Goal: Task Accomplishment & Management: Use online tool/utility

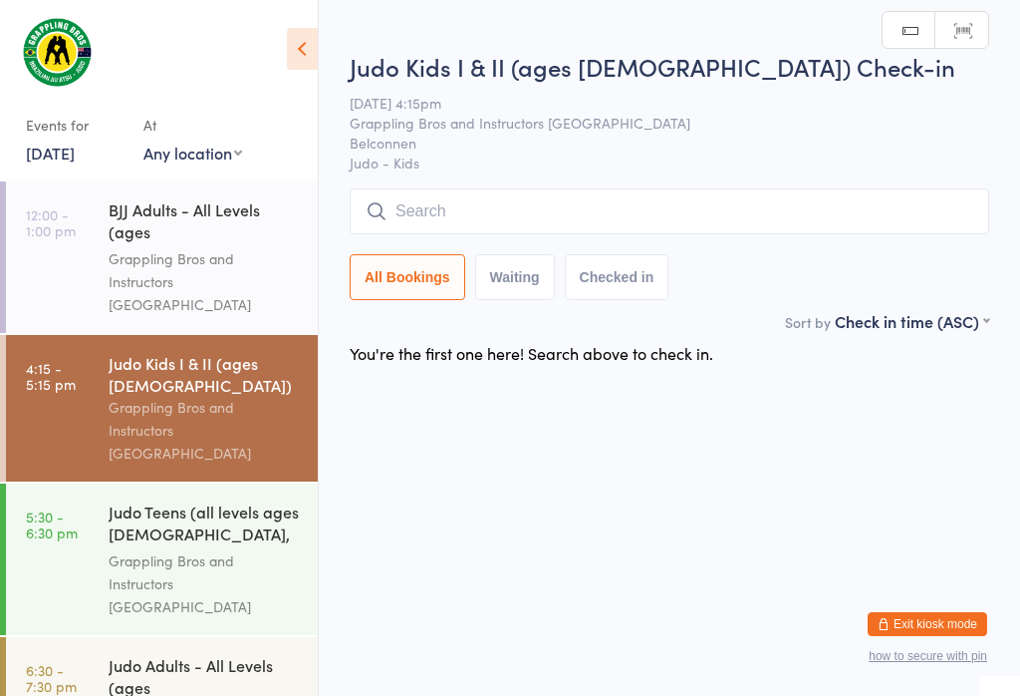
click at [175, 500] on div "Judo Teens (all levels ages [DEMOGRAPHIC_DATA], advanced belts ..." at bounding box center [205, 524] width 192 height 49
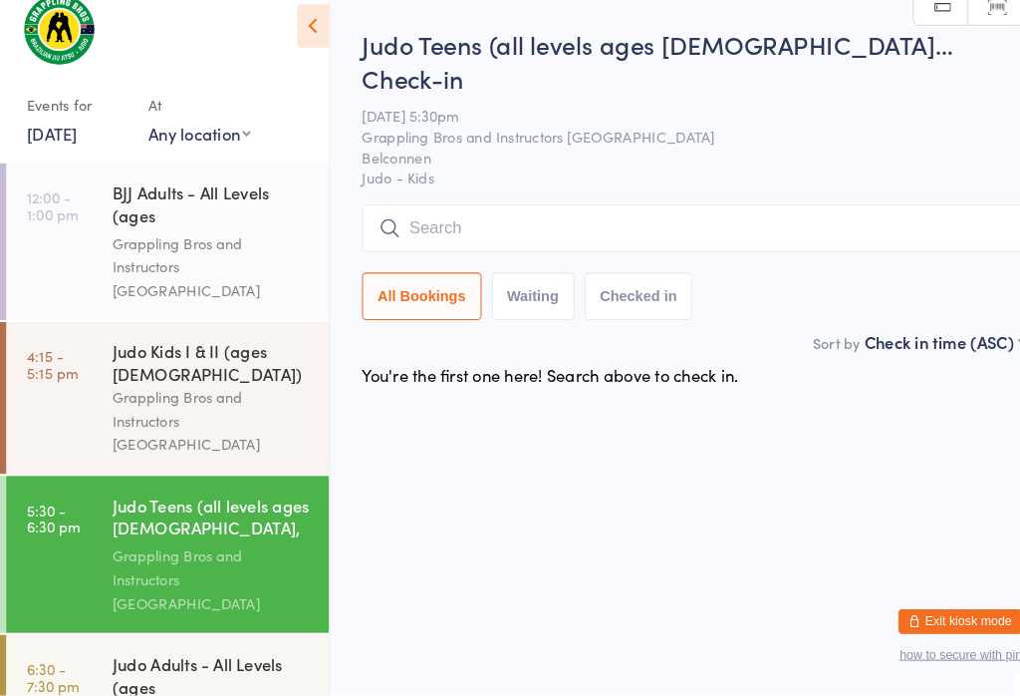
click at [219, 654] on div "Judo Adults - All Levels (ages [DEMOGRAPHIC_DATA]+)" at bounding box center [205, 678] width 192 height 49
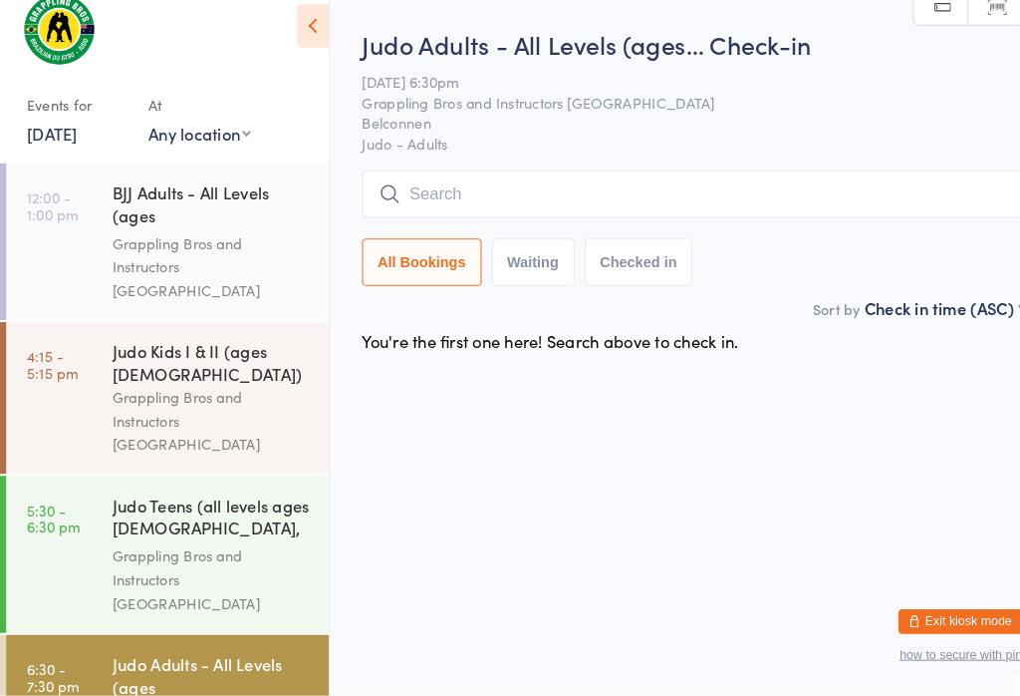
click at [223, 247] on div "Grappling Bros and Instructors [GEOGRAPHIC_DATA]" at bounding box center [205, 281] width 192 height 69
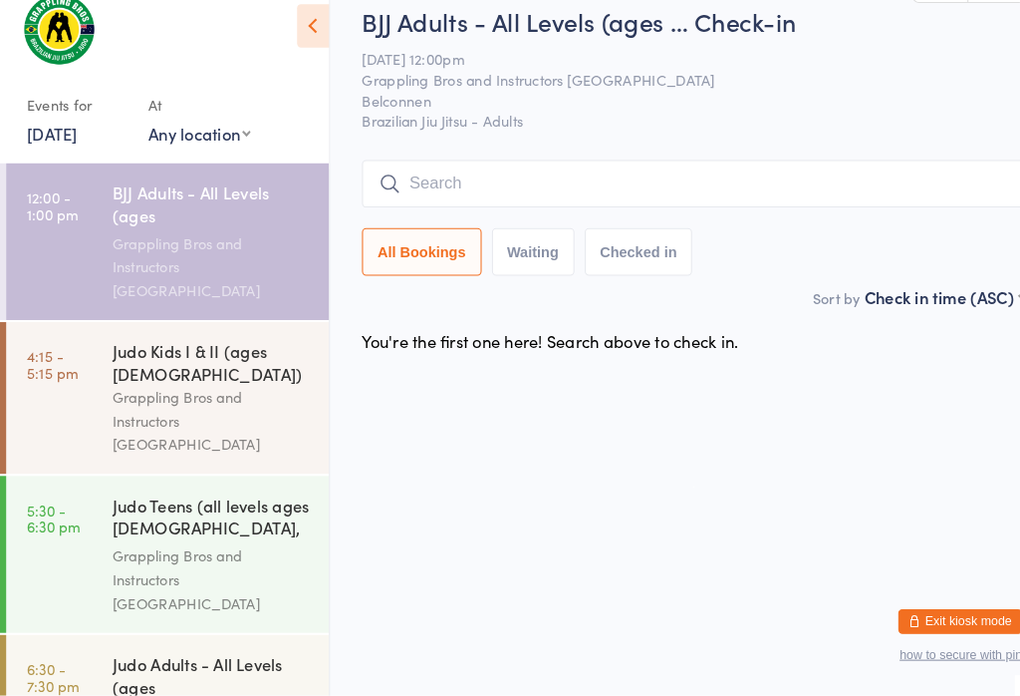
click at [453, 182] on input "search" at bounding box center [670, 201] width 640 height 46
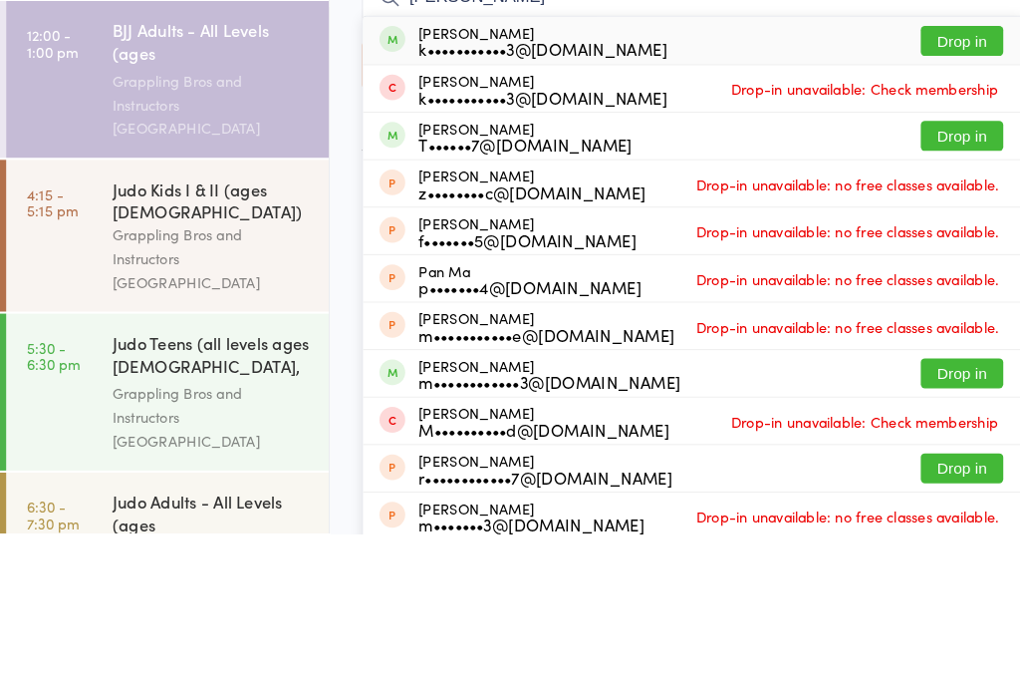
type input "[PERSON_NAME]"
click at [937, 297] on button "Drop in" at bounding box center [930, 311] width 80 height 29
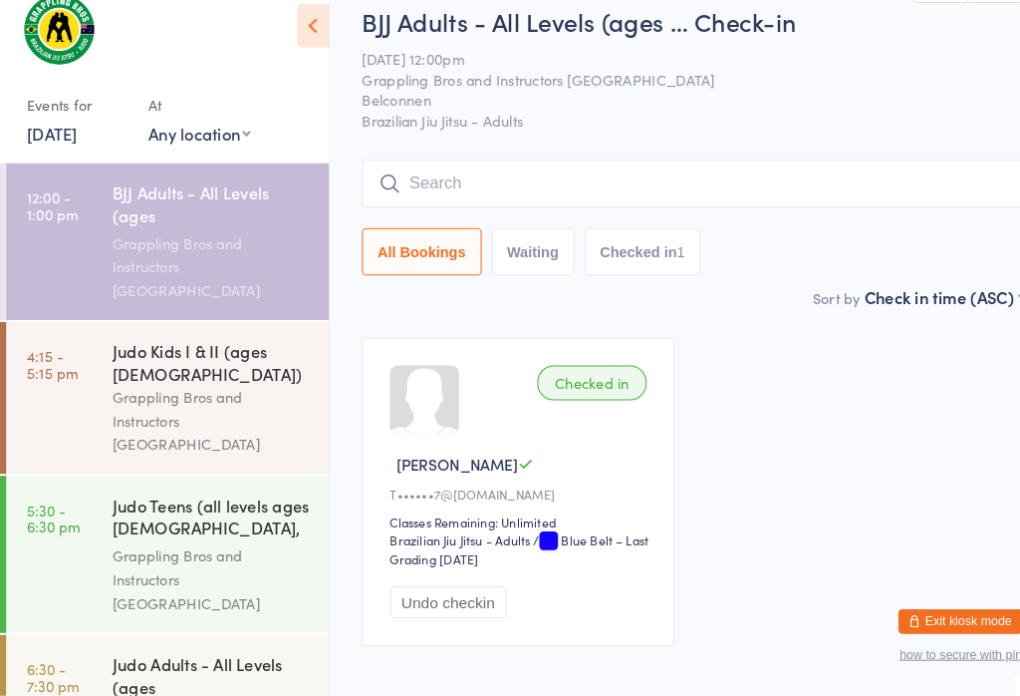
click at [545, 178] on input "search" at bounding box center [670, 201] width 640 height 46
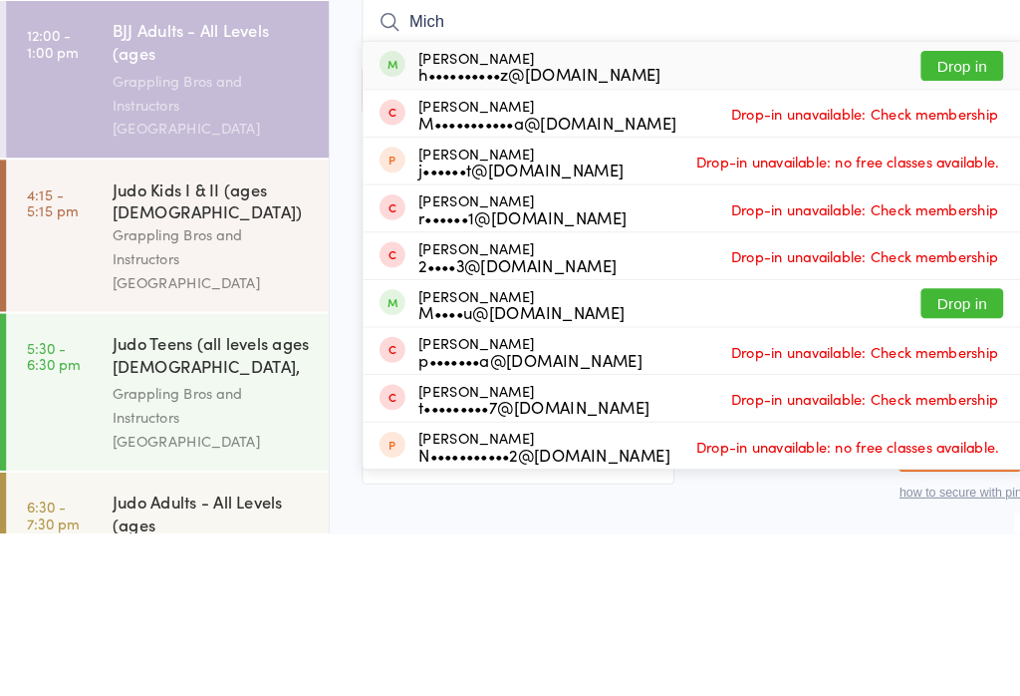
type input "Mich"
click at [933, 229] on button "Drop in" at bounding box center [930, 243] width 80 height 29
